Goal: Information Seeking & Learning: Learn about a topic

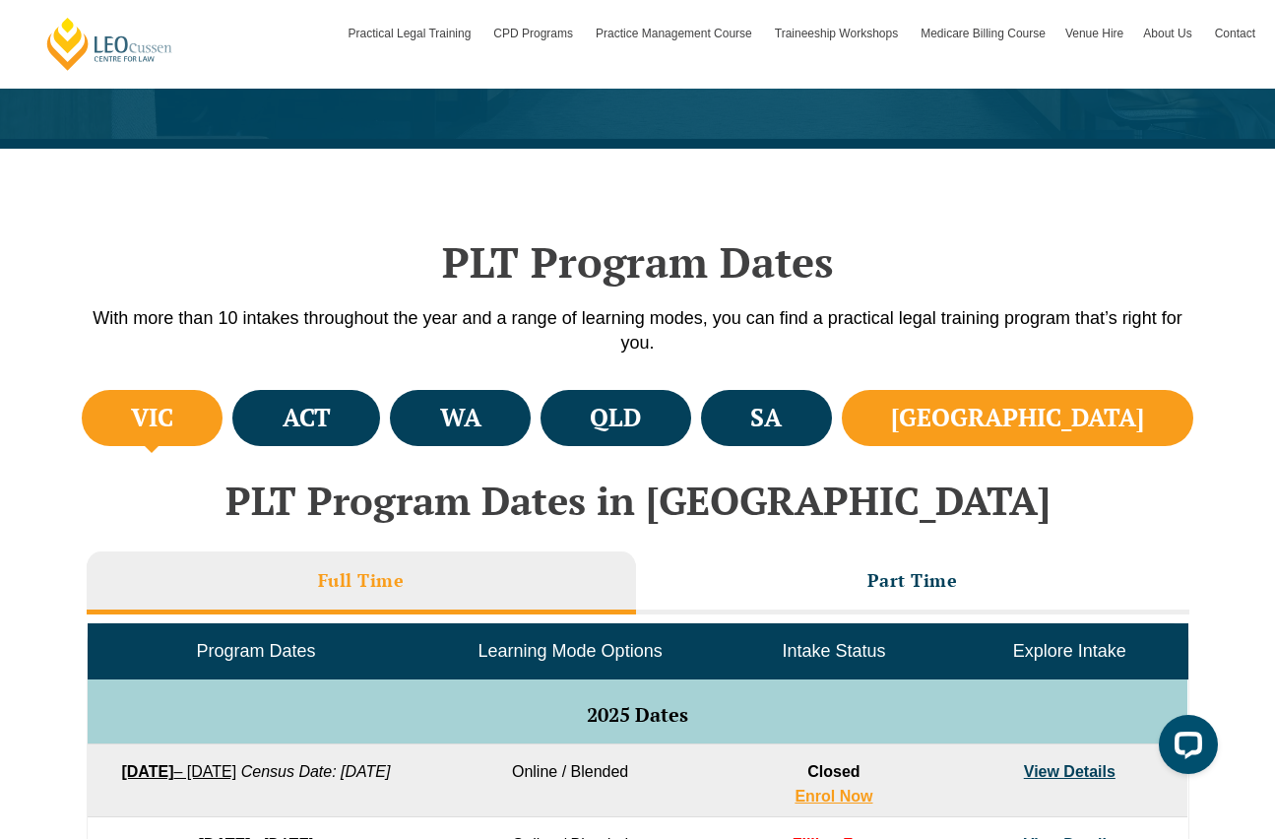
click at [1108, 422] on h4 "[GEOGRAPHIC_DATA]" at bounding box center [1017, 418] width 253 height 32
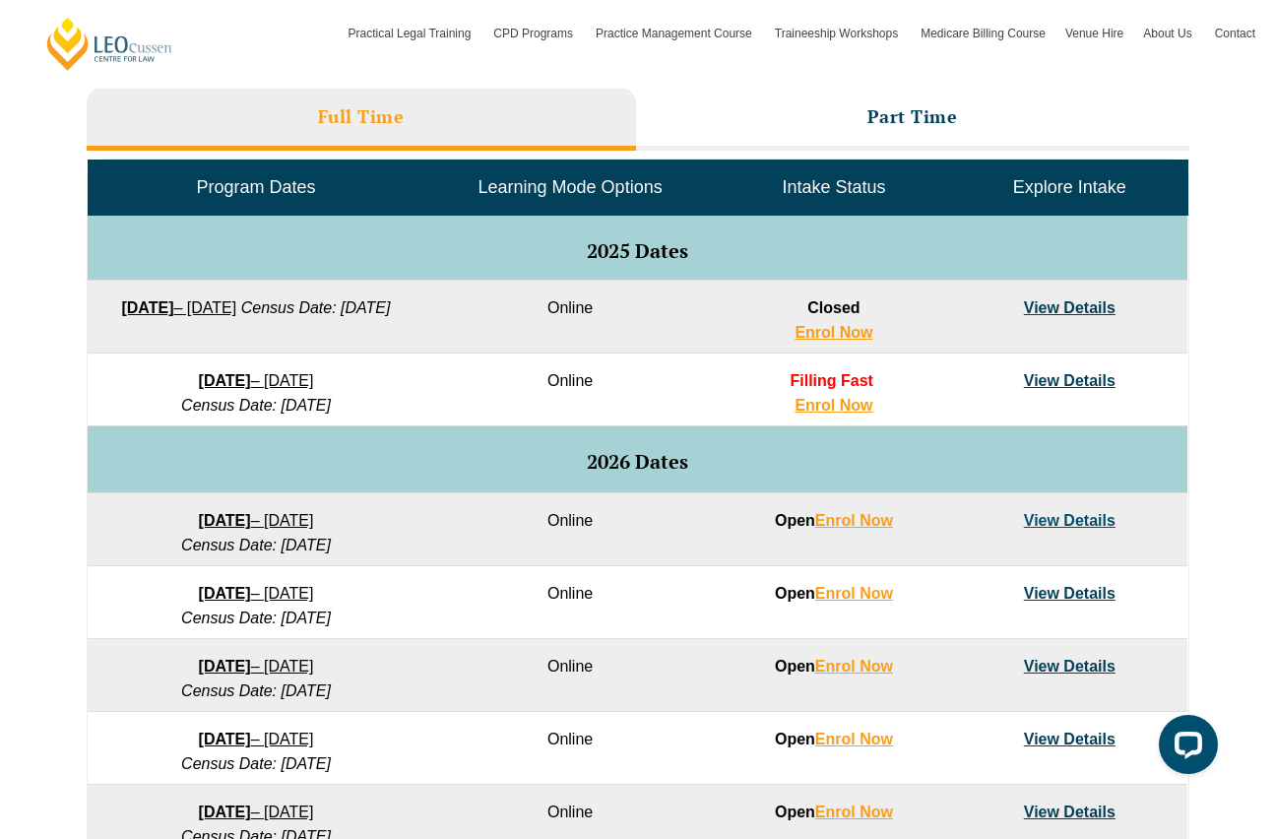
scroll to position [905, 0]
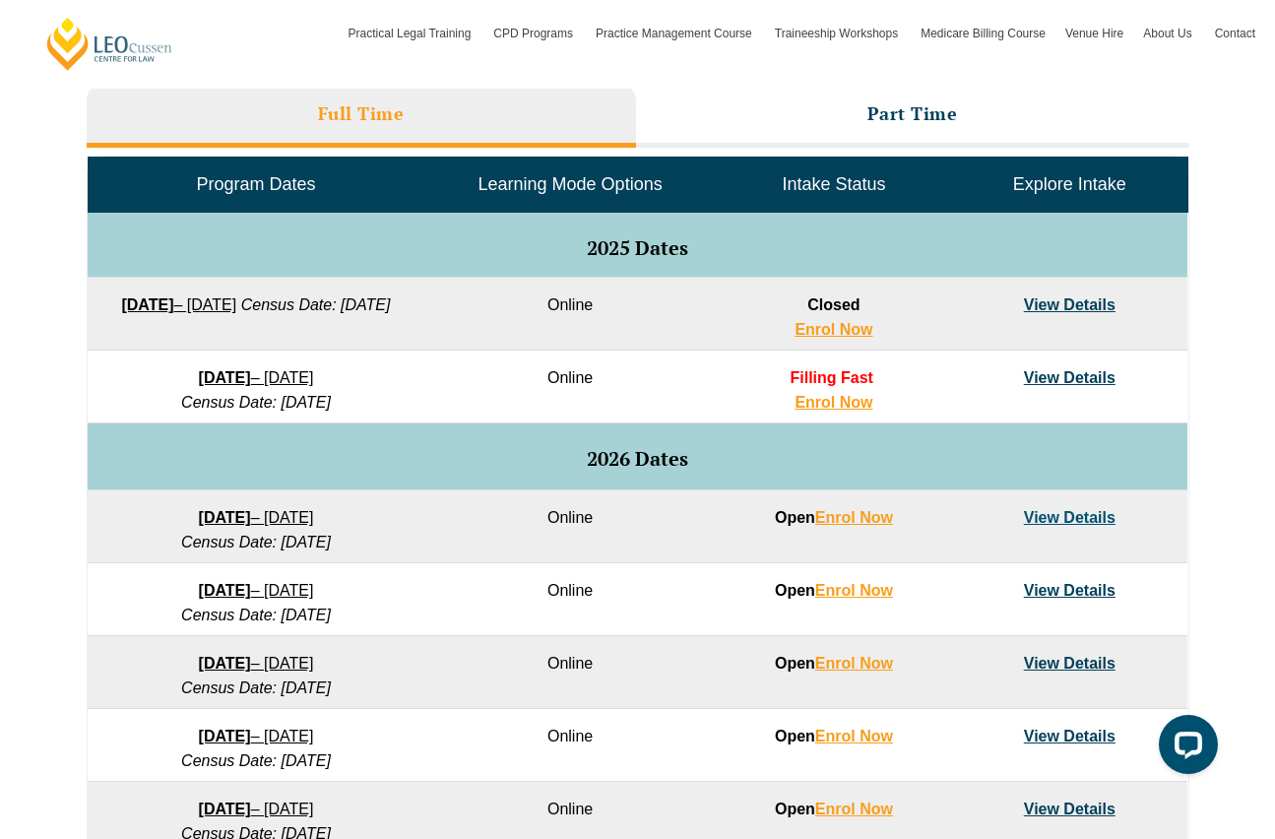
click at [1055, 376] on link "View Details" at bounding box center [1070, 377] width 92 height 17
